Goal: Navigation & Orientation: Find specific page/section

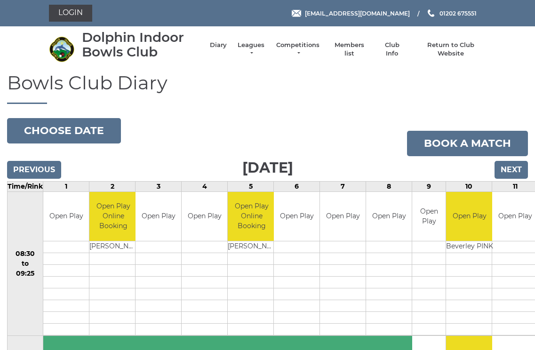
scroll to position [1, 0]
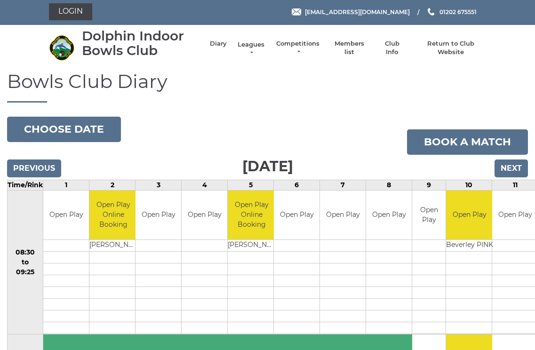
click at [259, 48] on link "Leagues" at bounding box center [251, 48] width 30 height 17
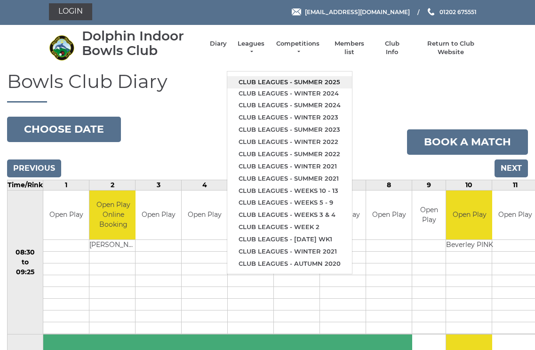
click at [316, 76] on link "Club leagues - Summer 2025" at bounding box center [289, 82] width 125 height 12
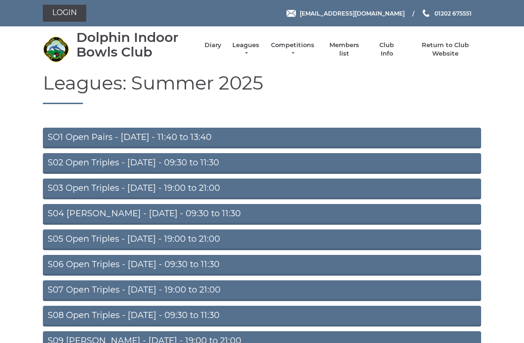
click at [179, 161] on link "S02 Open Triples - [DATE] - 09:30 to 11:30" at bounding box center [262, 163] width 438 height 21
